Goal: Check status

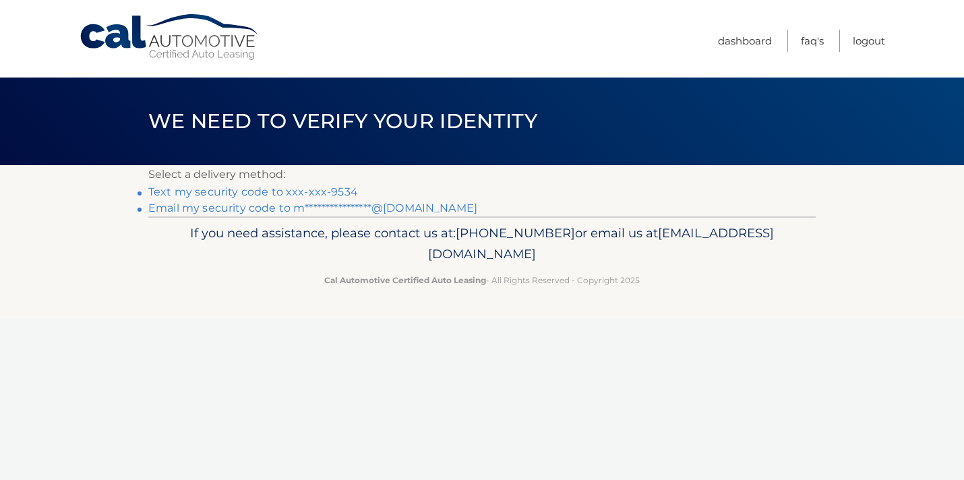
click at [173, 190] on link "Text my security code to xxx-xxx-9534" at bounding box center [253, 191] width 210 height 13
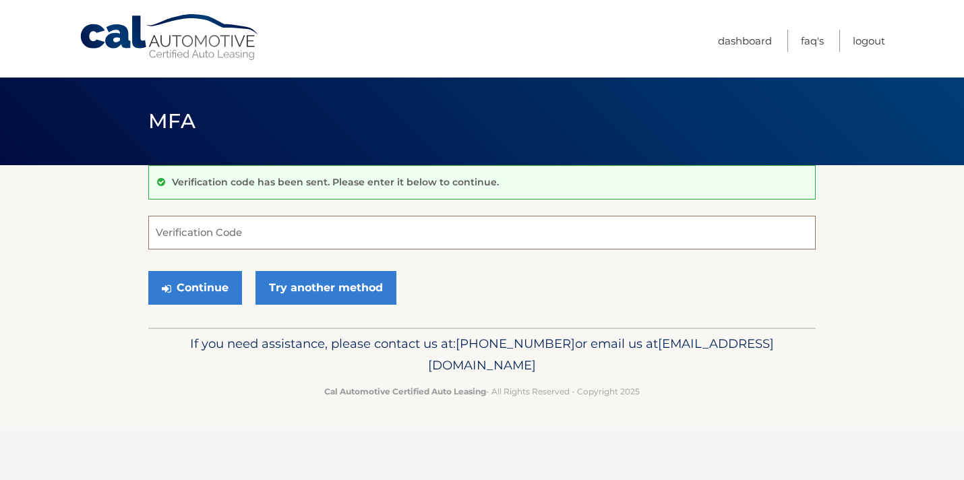
click at [212, 237] on input "Verification Code" at bounding box center [481, 233] width 667 height 34
type input "930698"
click at [200, 282] on button "Continue" at bounding box center [195, 288] width 94 height 34
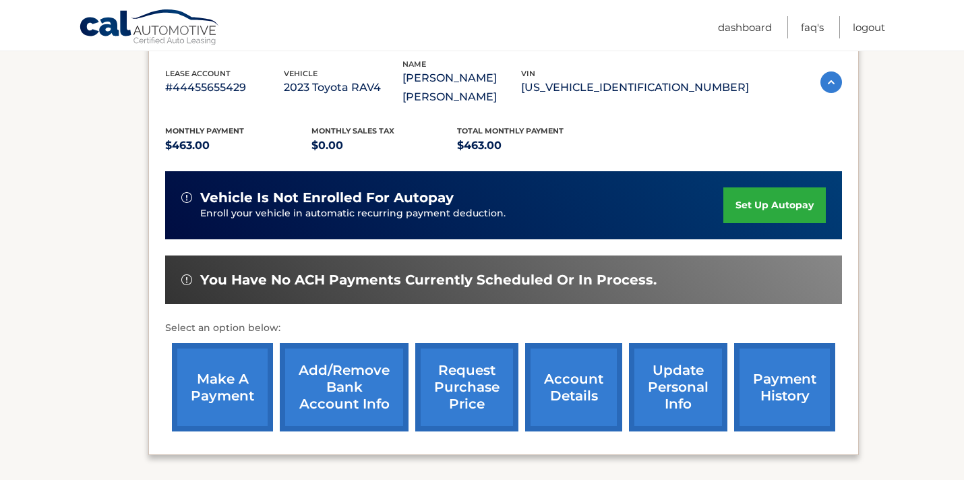
scroll to position [241, 0]
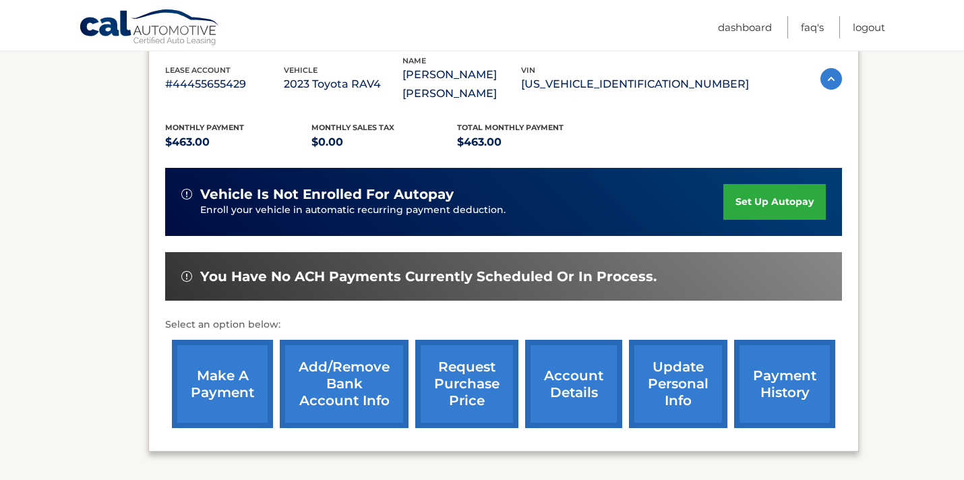
click at [778, 385] on link "payment history" at bounding box center [784, 384] width 101 height 88
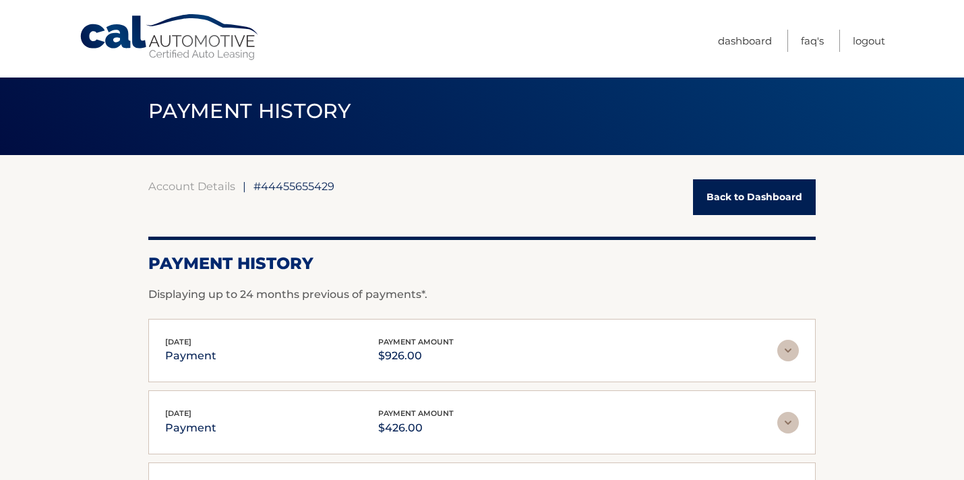
scroll to position [13, 0]
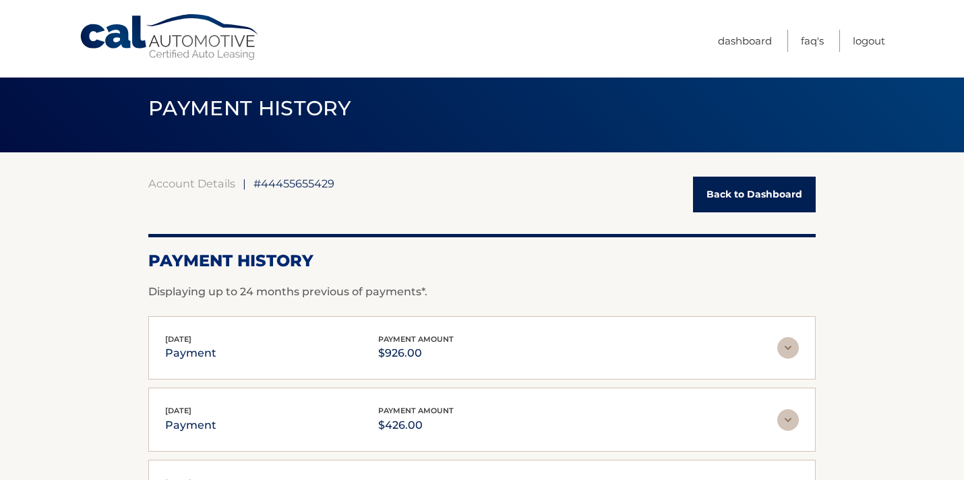
click at [787, 345] on img at bounding box center [788, 348] width 22 height 22
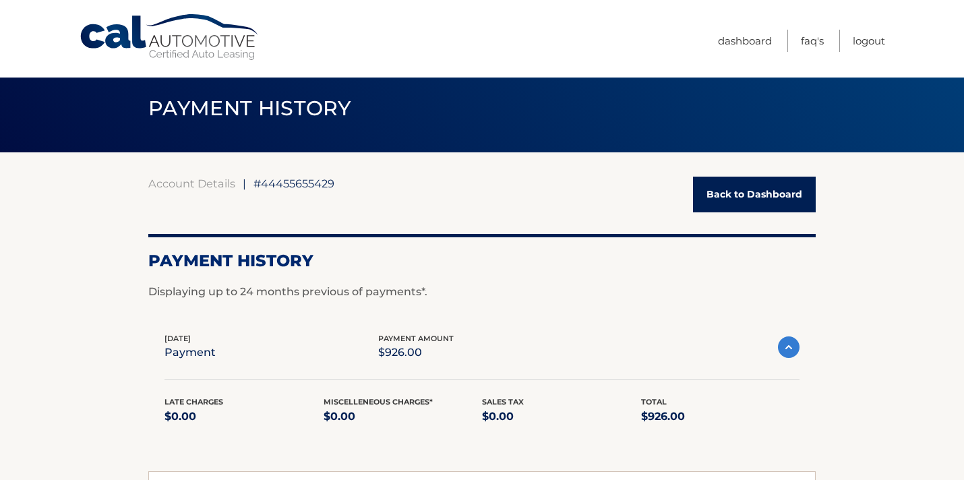
click at [793, 201] on link "Back to Dashboard" at bounding box center [754, 195] width 123 height 36
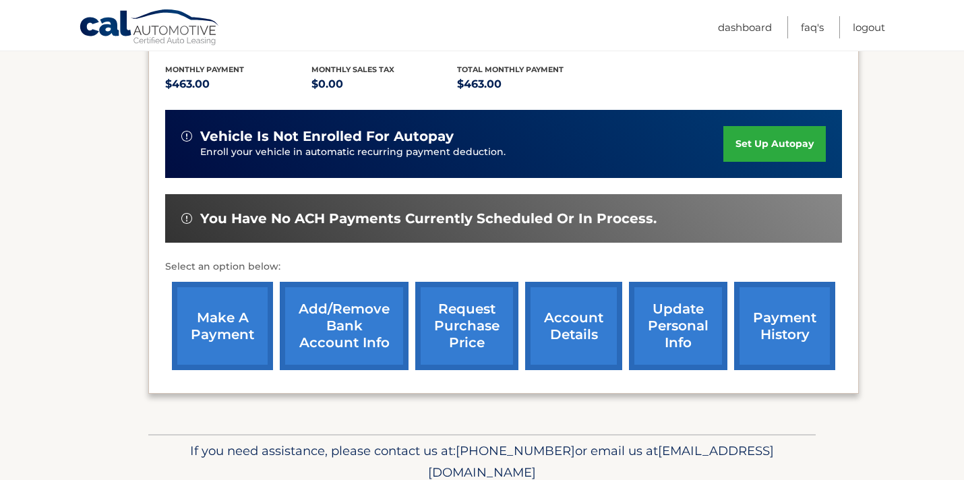
scroll to position [313, 0]
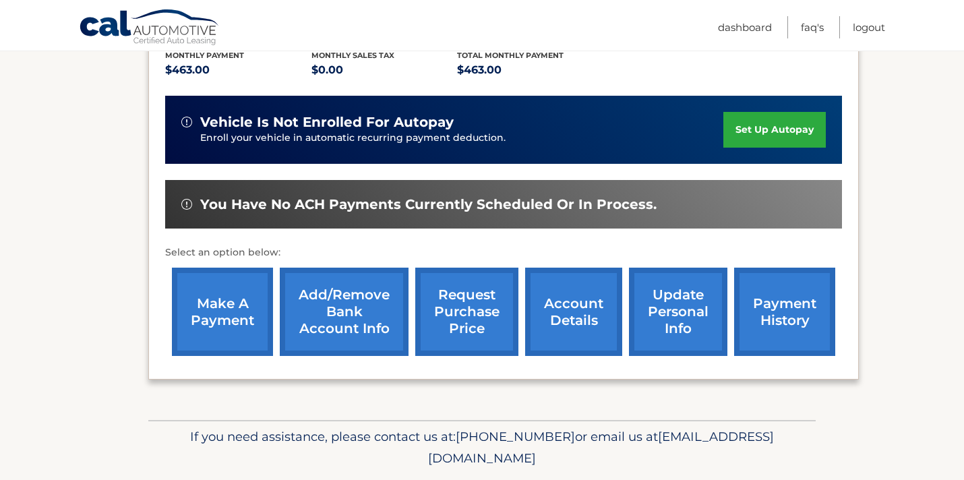
click at [580, 307] on link "account details" at bounding box center [573, 312] width 97 height 88
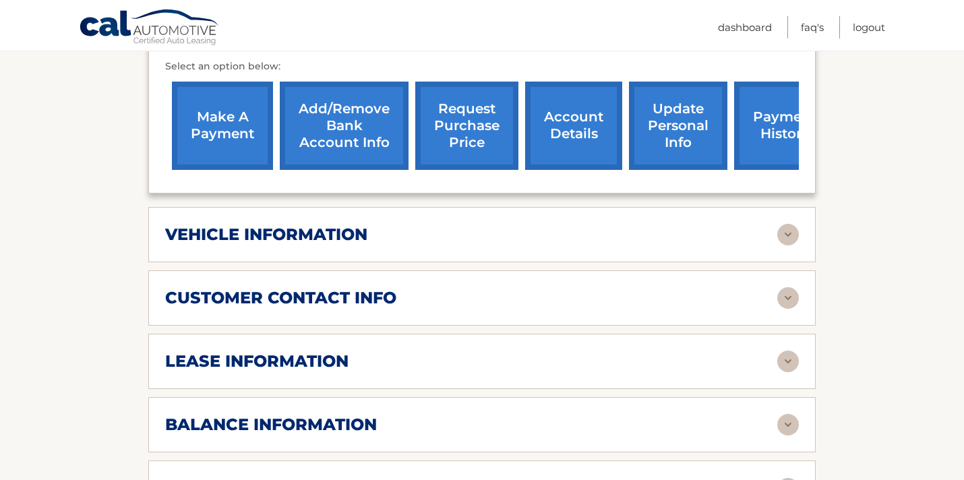
scroll to position [525, 0]
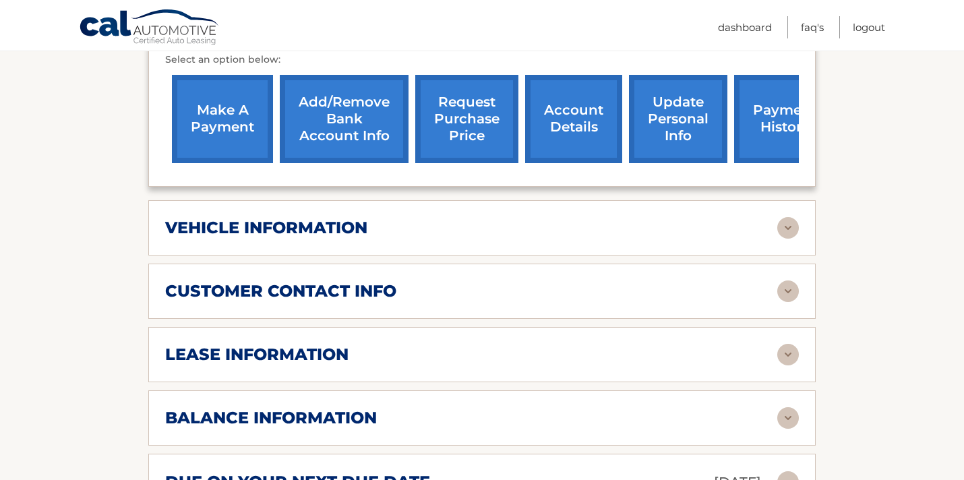
click at [792, 227] on img at bounding box center [788, 228] width 22 height 22
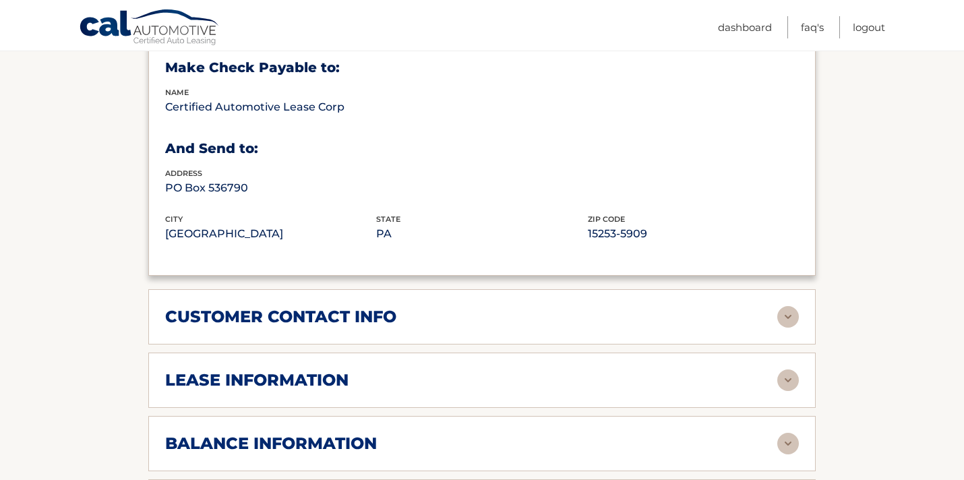
scroll to position [834, 0]
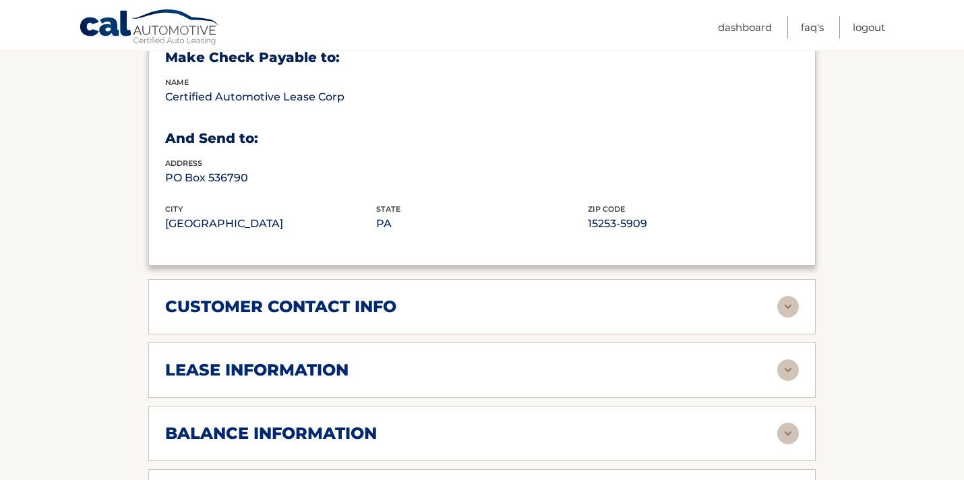
click at [785, 365] on img at bounding box center [788, 370] width 22 height 22
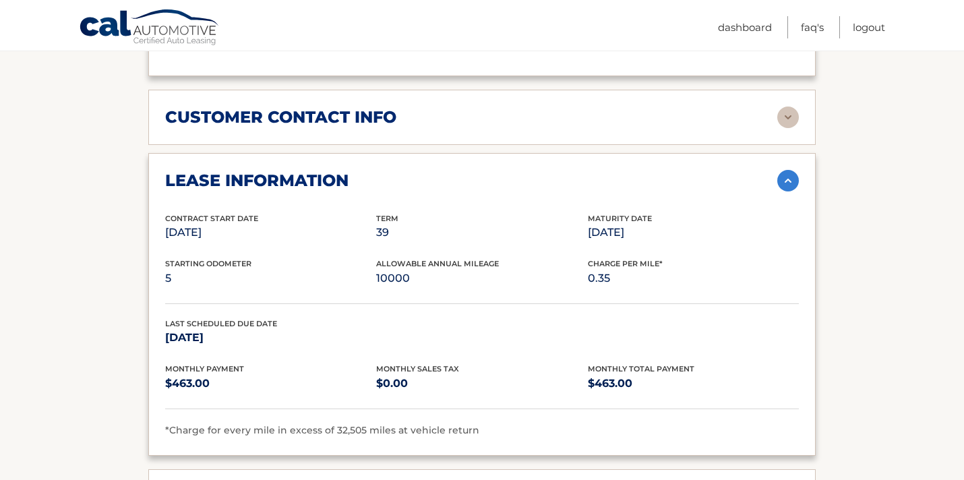
scroll to position [1019, 0]
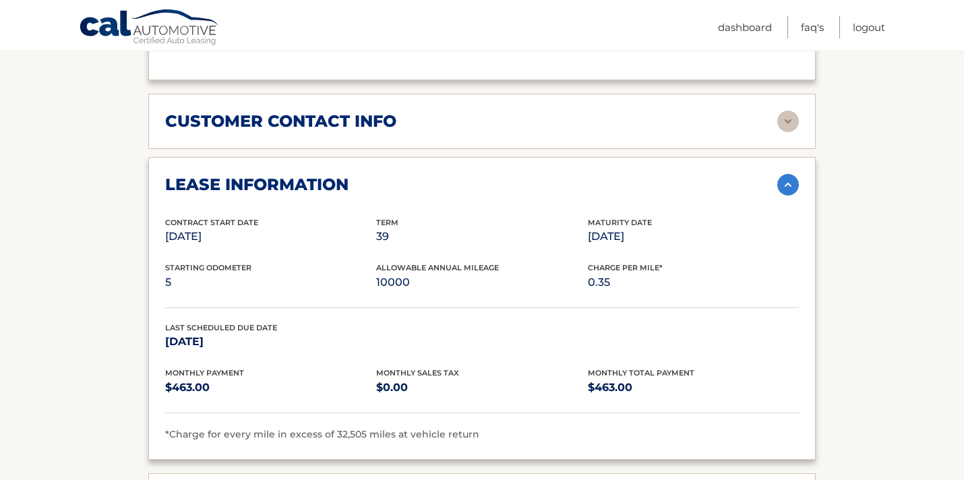
click at [896, 388] on section "Account Details | #44455655429 Back to Dashboard Manage Your Lease lease accoun…" at bounding box center [482, 15] width 964 height 1738
